Goal: Navigation & Orientation: Find specific page/section

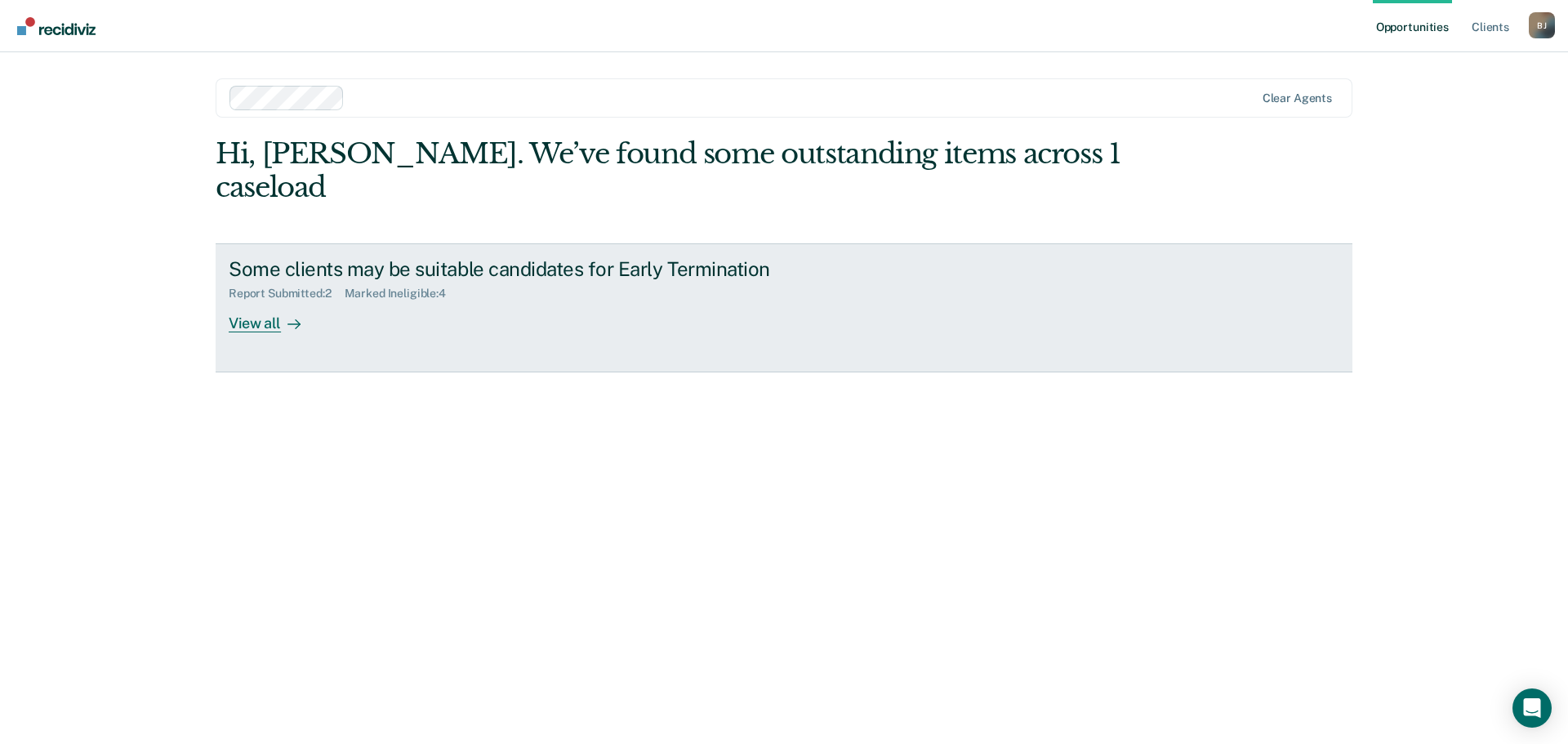
click at [262, 300] on div "View all" at bounding box center [275, 316] width 92 height 32
